Goal: Check status

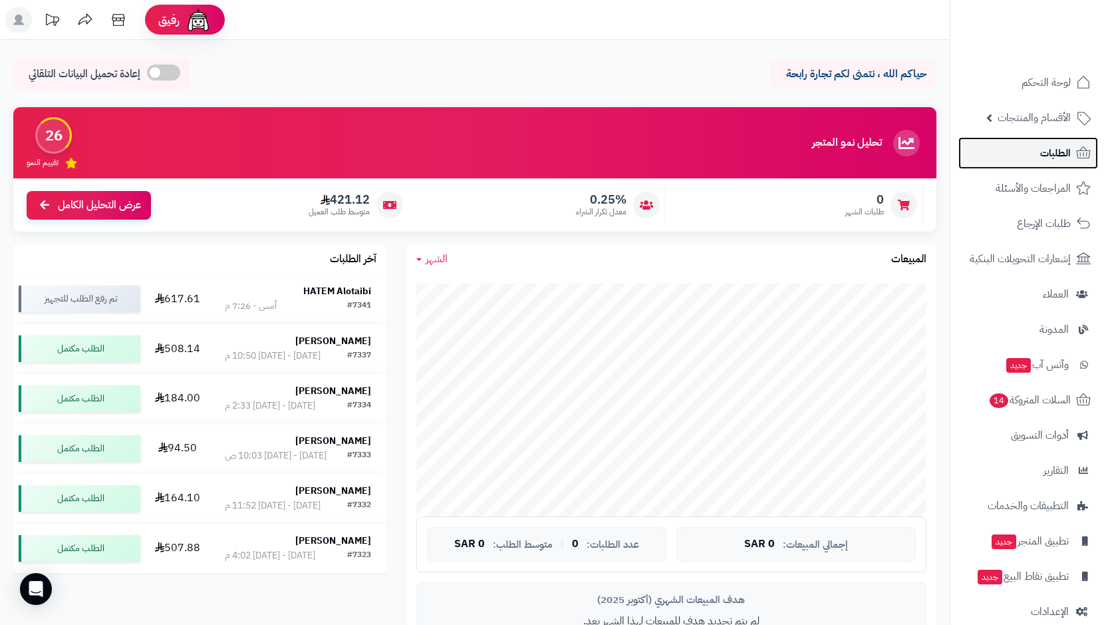
click at [1059, 147] on span "الطلبات" at bounding box center [1055, 153] width 31 height 19
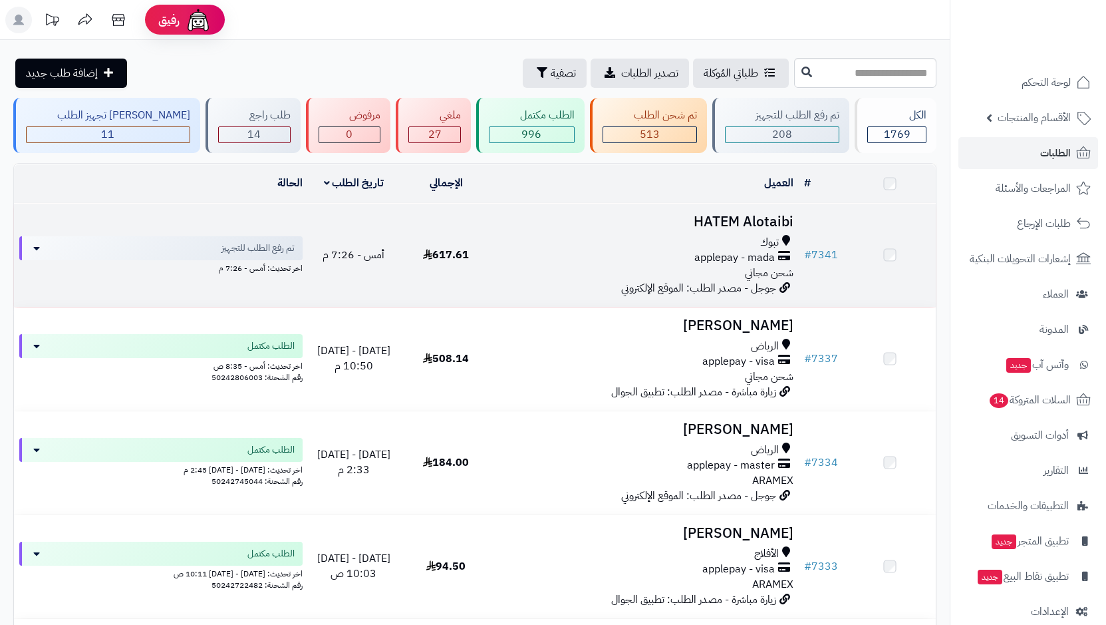
click at [732, 253] on span "applepay - mada" at bounding box center [734, 257] width 80 height 15
